Goal: Navigation & Orientation: Find specific page/section

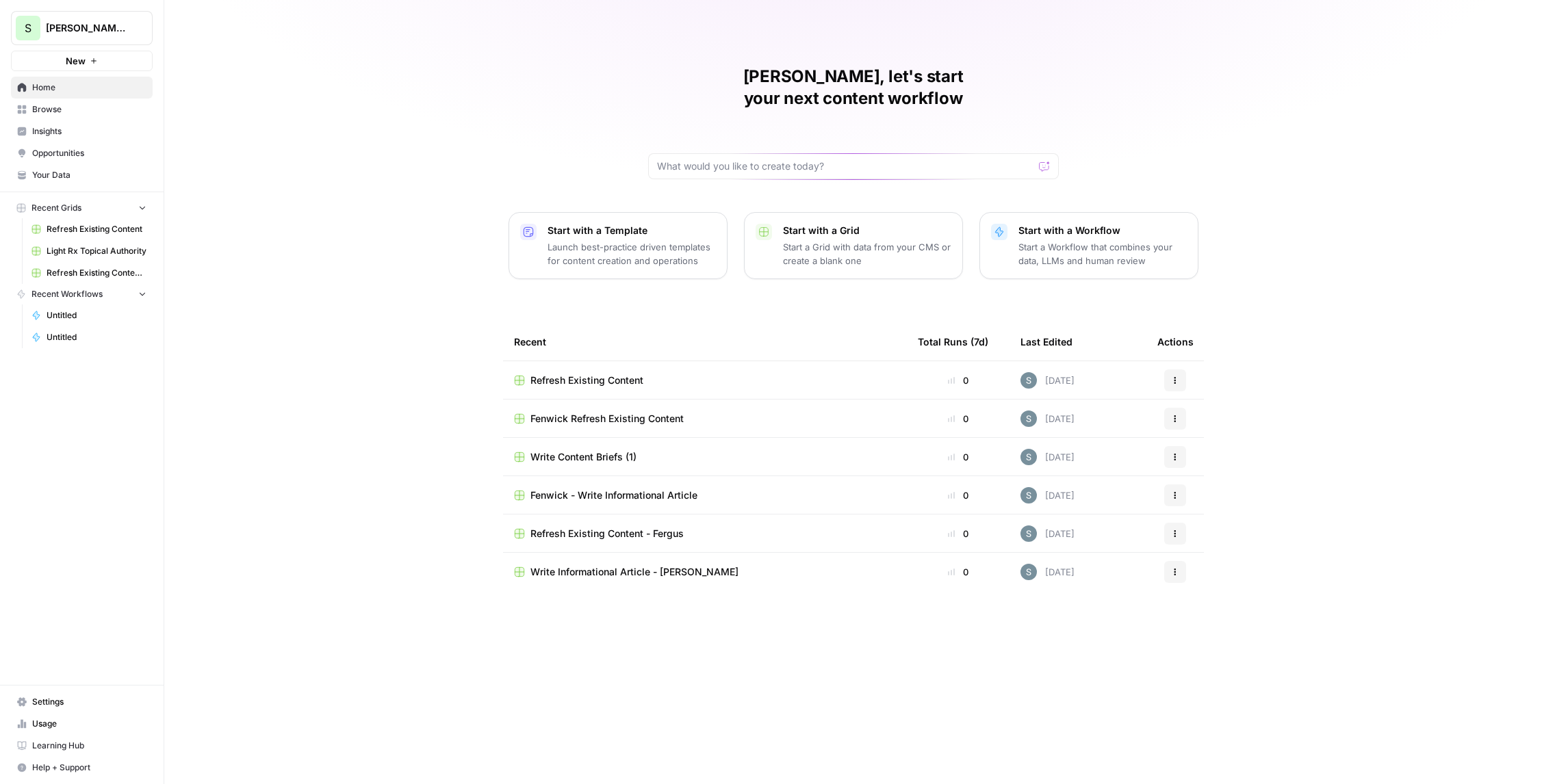
click at [52, 173] on span "Your Data" at bounding box center [89, 175] width 114 height 12
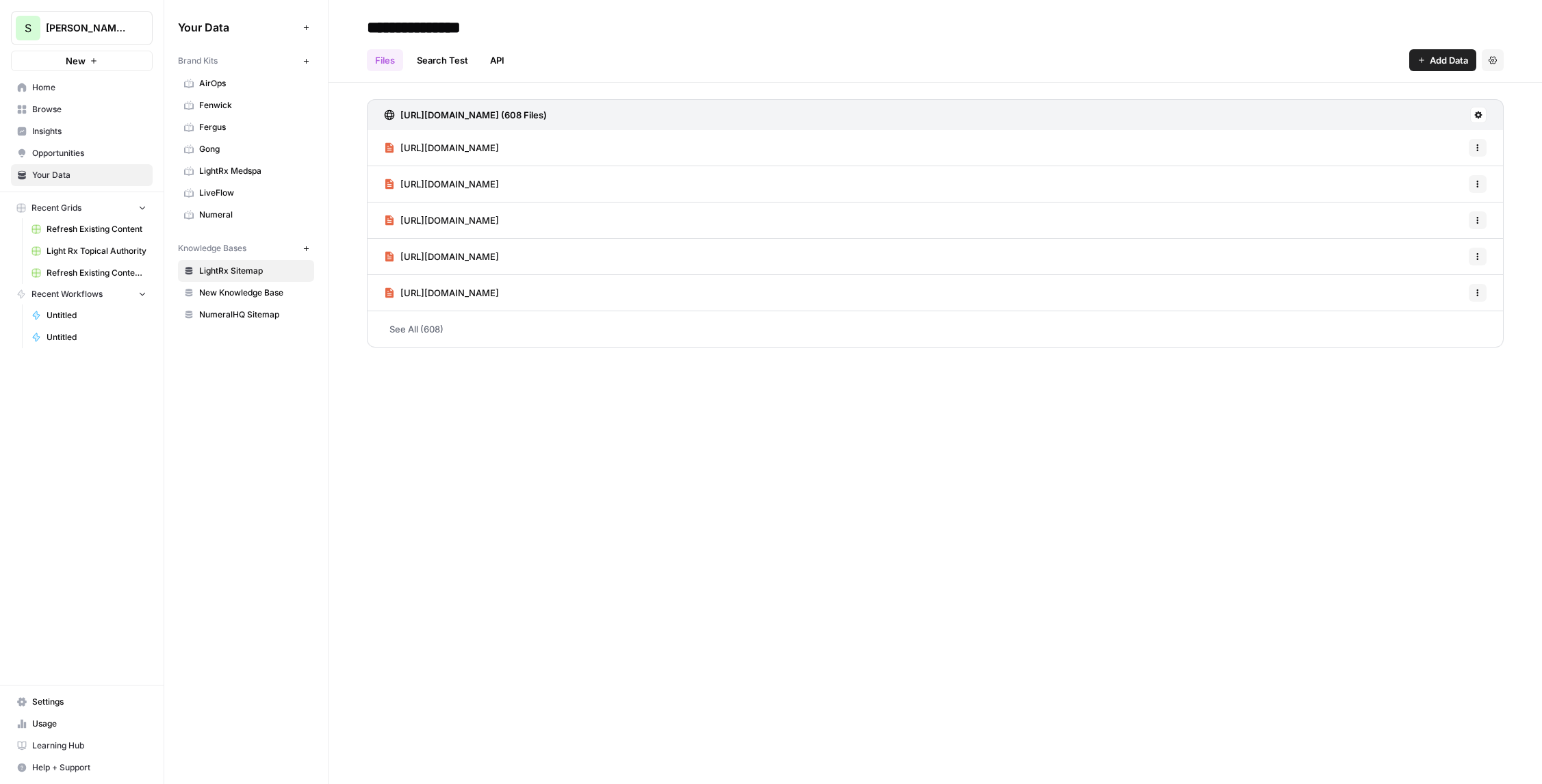
click at [105, 31] on span "[PERSON_NAME] Demo" at bounding box center [87, 28] width 83 height 14
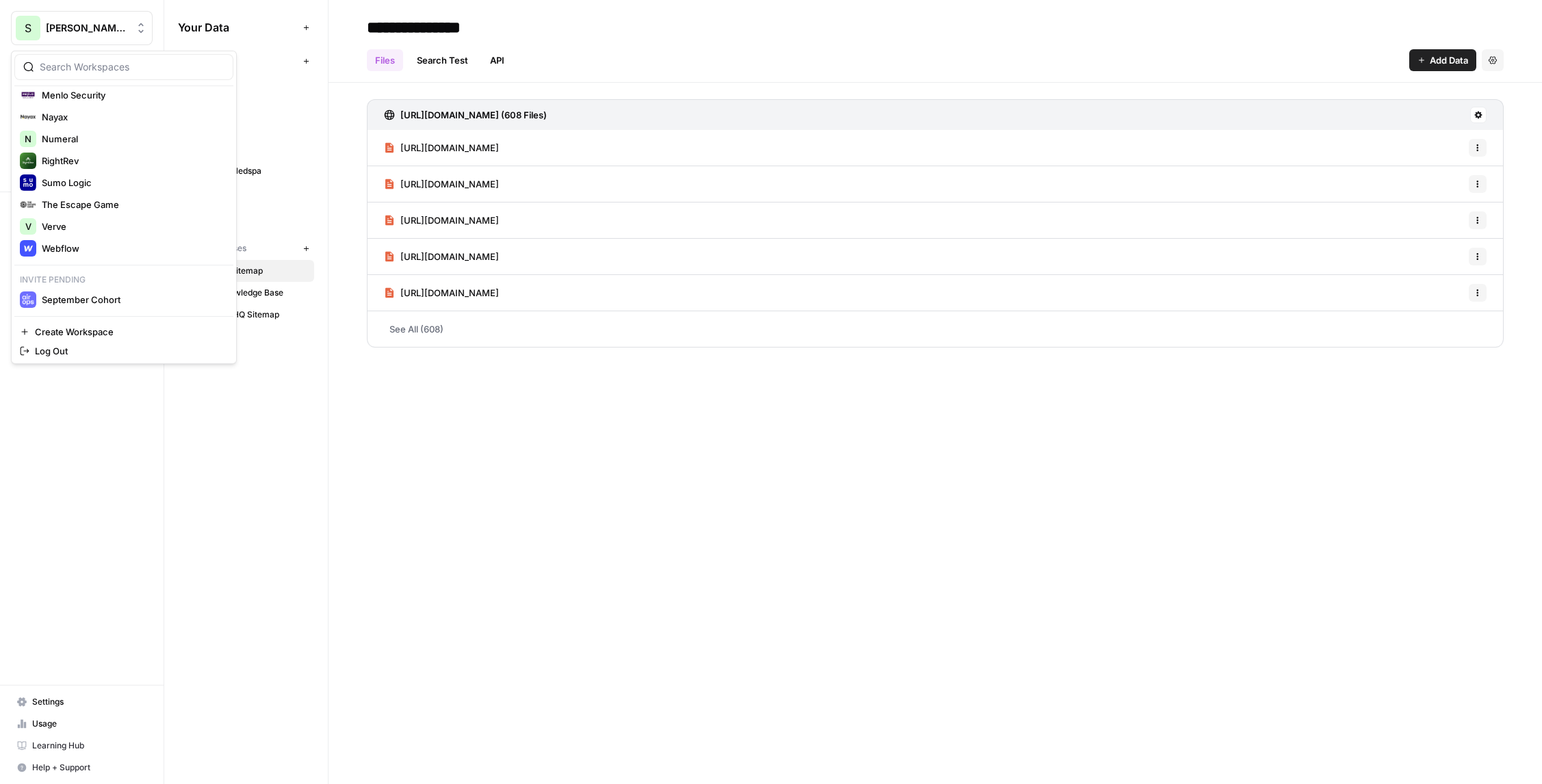
scroll to position [245, 0]
click at [97, 225] on div "Nayax" at bounding box center [124, 230] width 208 height 17
